Goal: Navigation & Orientation: Find specific page/section

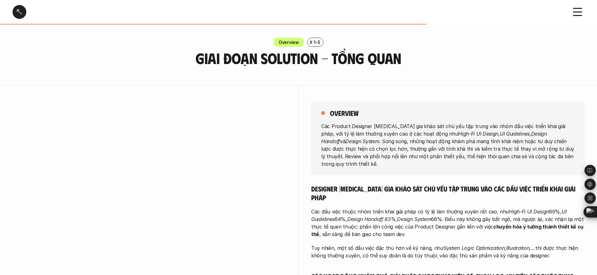
scroll to position [403, 0]
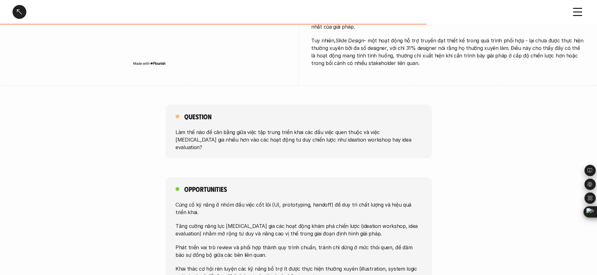
click at [63, 177] on div "Opportunities Củng cố kỹ năng ở nhóm đầu việc cốt lõi (UI, prototyping, handoff…" at bounding box center [298, 232] width 597 height 110
click at [65, 136] on div "Giai đoạn Solution - Tổng quan Overview # 1-5 Giai đoạn Solution - Tổng quan ov…" at bounding box center [298, 204] width 597 height 1215
click at [72, 177] on div "Opportunities Củng cố kỹ năng ở nhóm đầu việc cốt lõi (UI, prototyping, handoff…" at bounding box center [298, 232] width 597 height 110
click at [71, 177] on div "Opportunities Củng cố kỹ năng ở nhóm đầu việc cốt lõi (UI, prototyping, handoff…" at bounding box center [298, 232] width 597 height 110
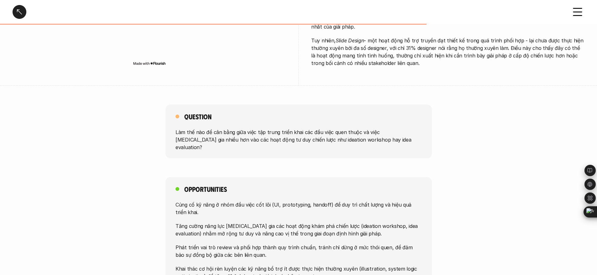
click at [70, 177] on div "Opportunities Củng cố kỹ năng ở nhóm đầu việc cốt lõi (UI, prototyping, handoff…" at bounding box center [298, 232] width 597 height 110
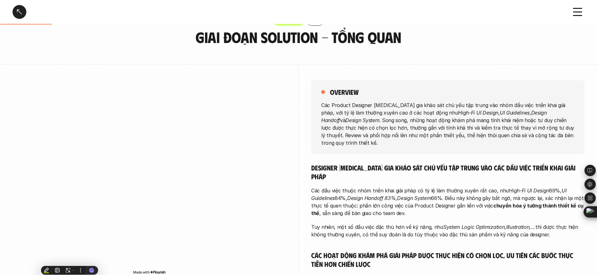
scroll to position [0, 0]
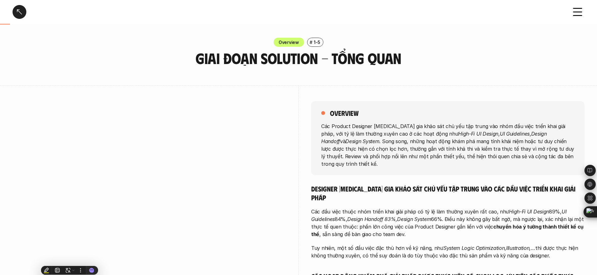
click at [22, 8] on div at bounding box center [20, 12] width 14 height 14
